Goal: Communication & Community: Answer question/provide support

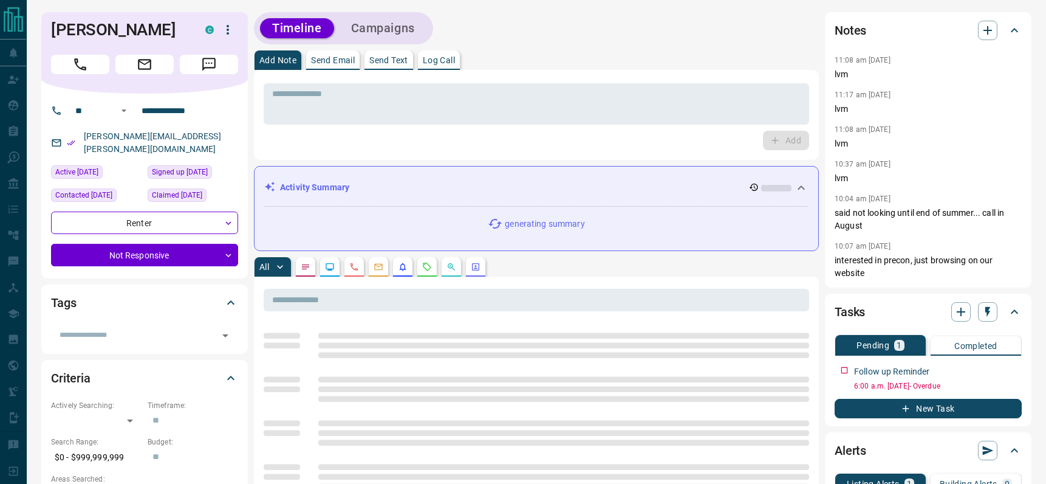
click at [331, 58] on p "Send Email" at bounding box center [333, 60] width 44 height 9
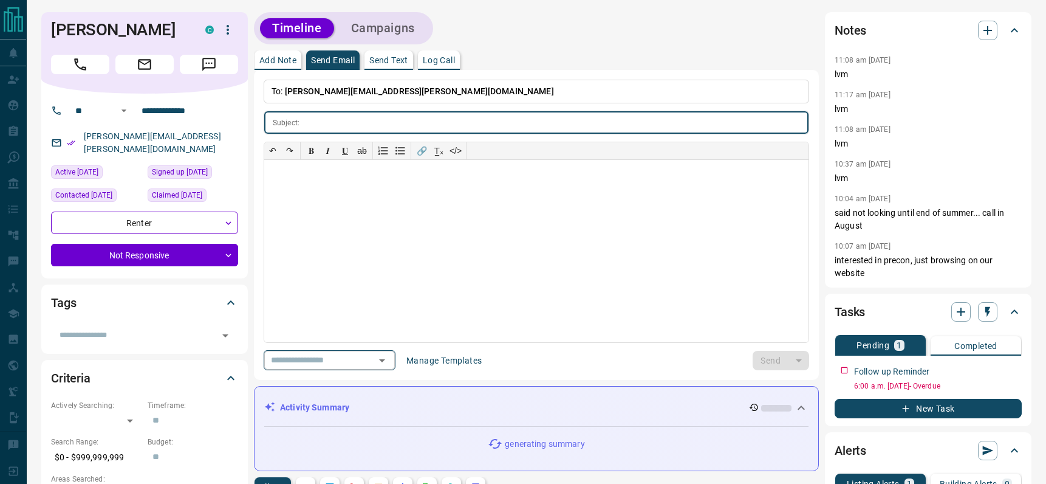
click at [389, 358] on icon "Open" at bounding box center [382, 360] width 15 height 15
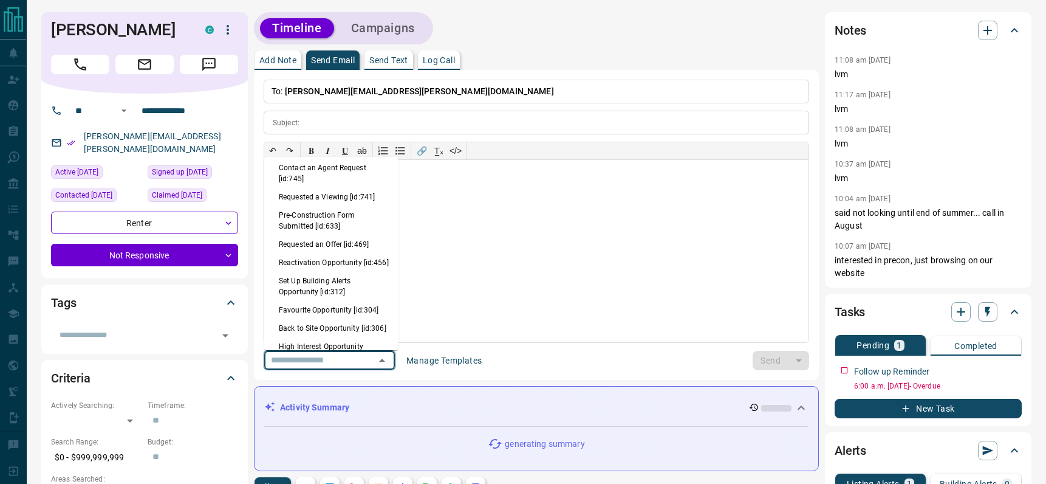
scroll to position [761, 0]
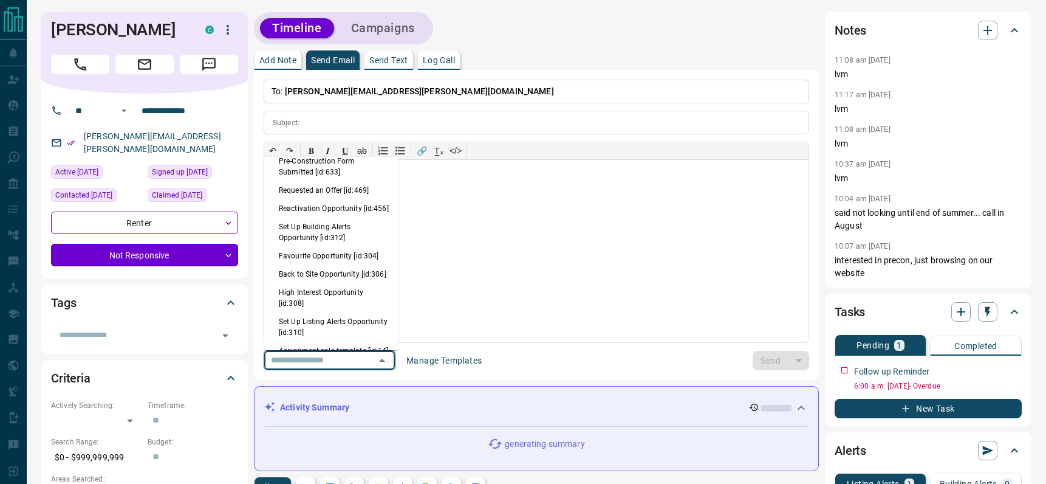
click at [317, 283] on li "Back to Site Opportunity [id:306]" at bounding box center [331, 274] width 134 height 18
type input "**********"
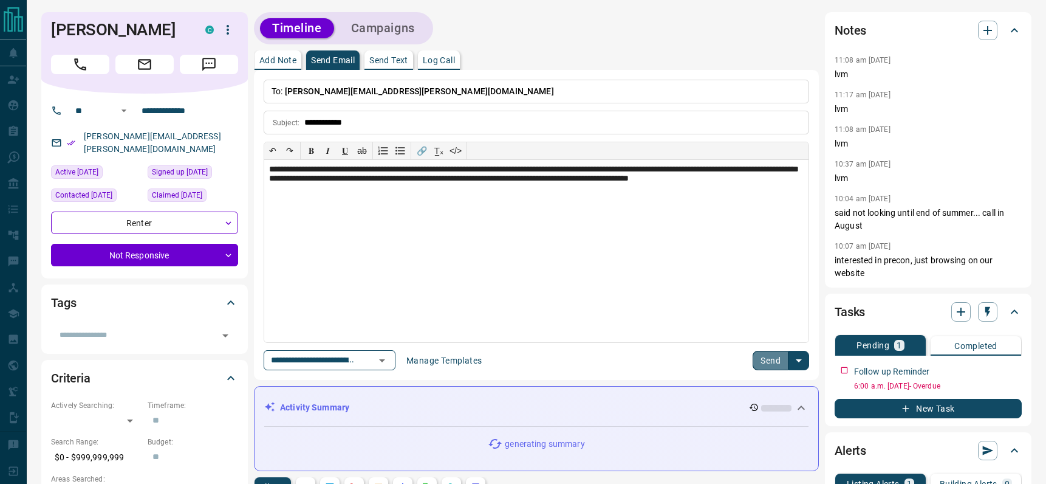
click at [779, 363] on button "Send" at bounding box center [771, 360] width 36 height 19
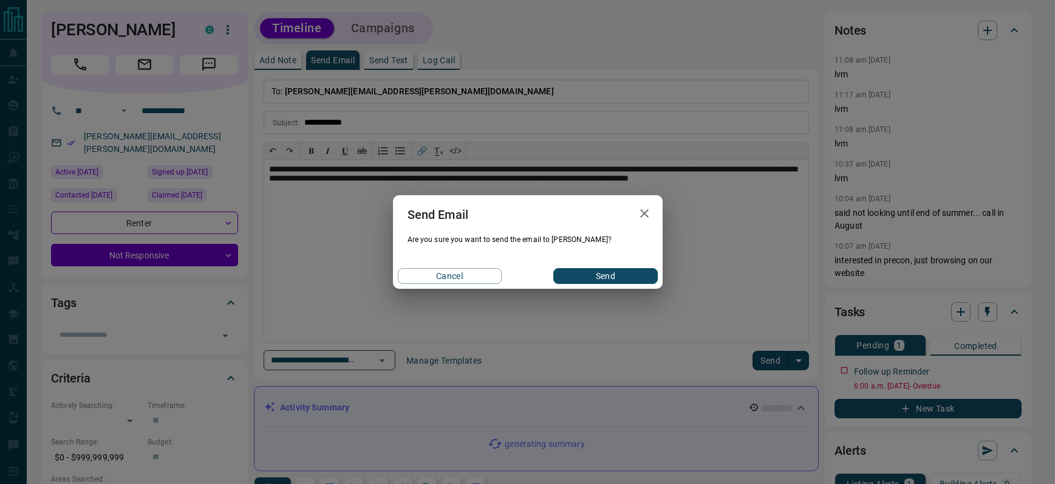
click at [618, 262] on div "Send Email Are you sure you want to send the email to [PERSON_NAME]? Cancel Send" at bounding box center [528, 242] width 270 height 94
click at [617, 272] on button "Send" at bounding box center [606, 276] width 104 height 16
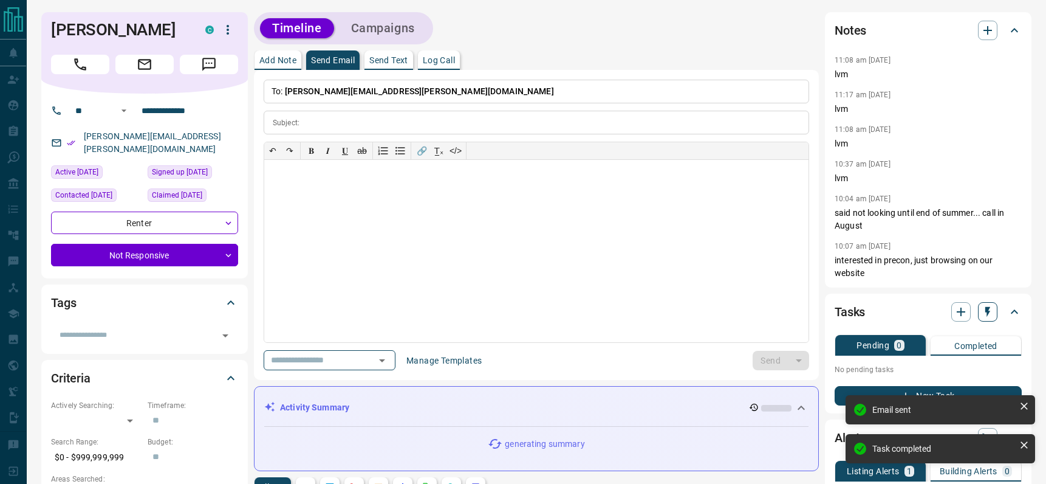
click at [990, 315] on icon "button" at bounding box center [988, 312] width 12 height 12
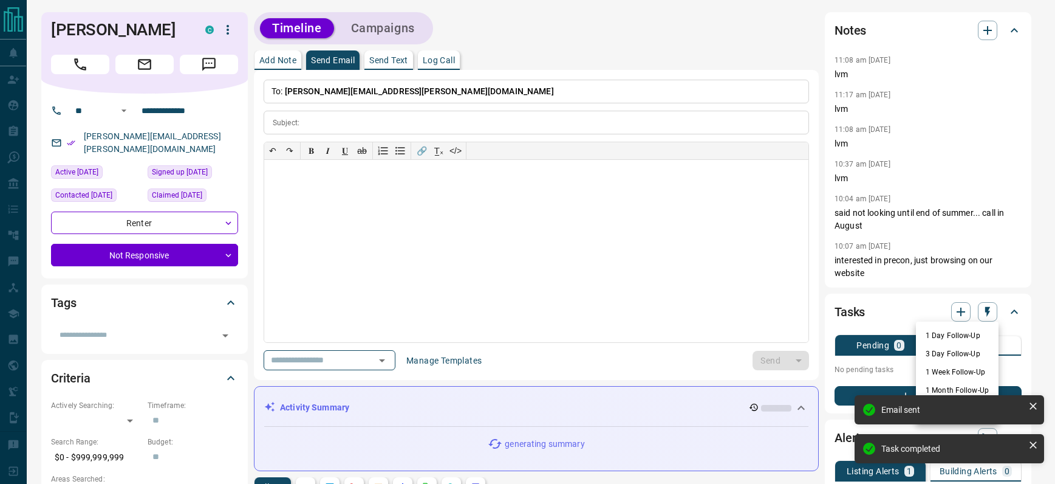
click at [978, 331] on li "1 Day Follow-Up" at bounding box center [957, 335] width 83 height 18
